Goal: Task Accomplishment & Management: Manage account settings

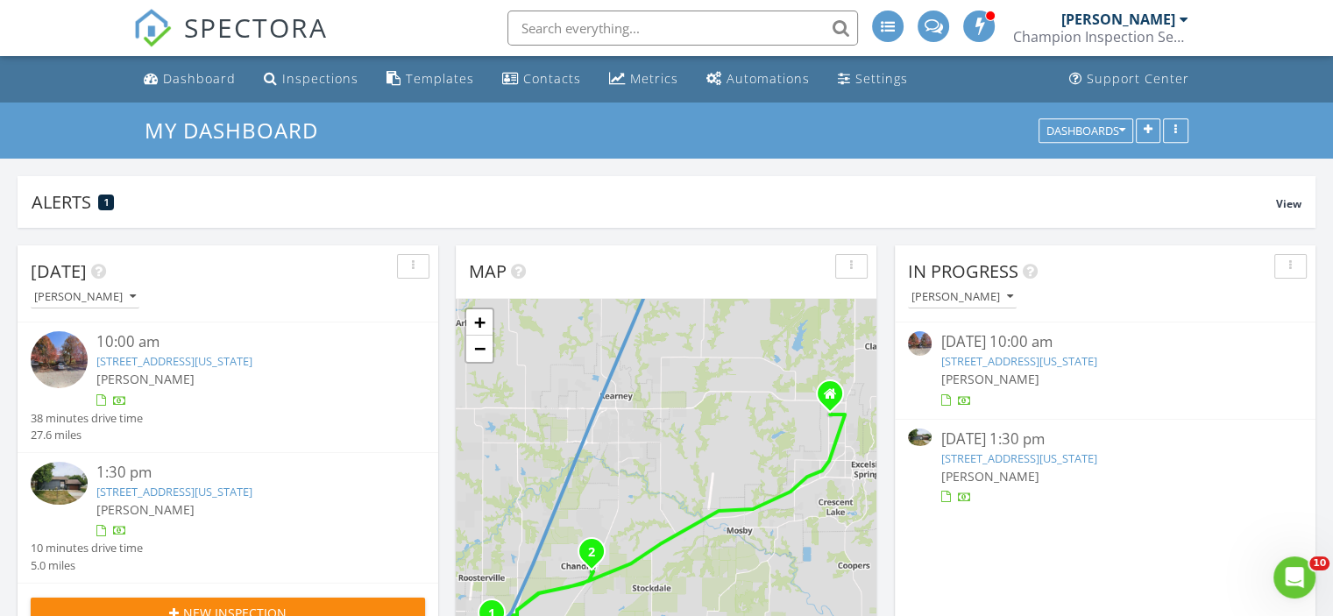
click at [132, 353] on link "623 NE 93rd Ct, Kansas City, MO 64155" at bounding box center [174, 361] width 156 height 16
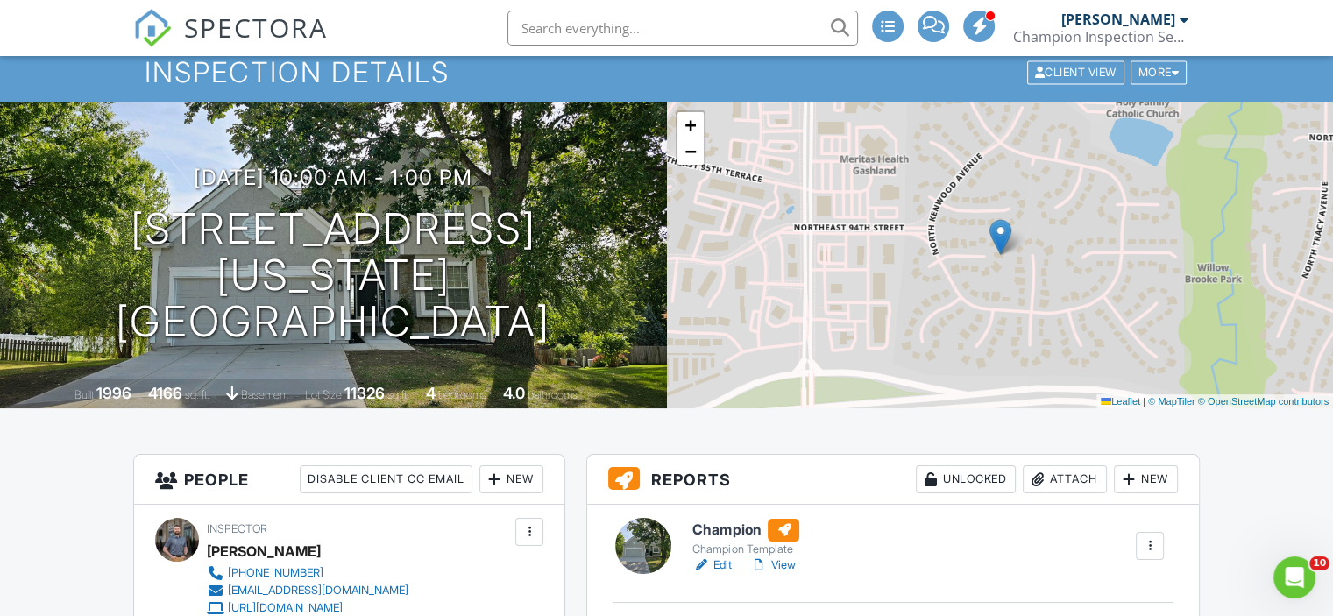
scroll to position [263, 0]
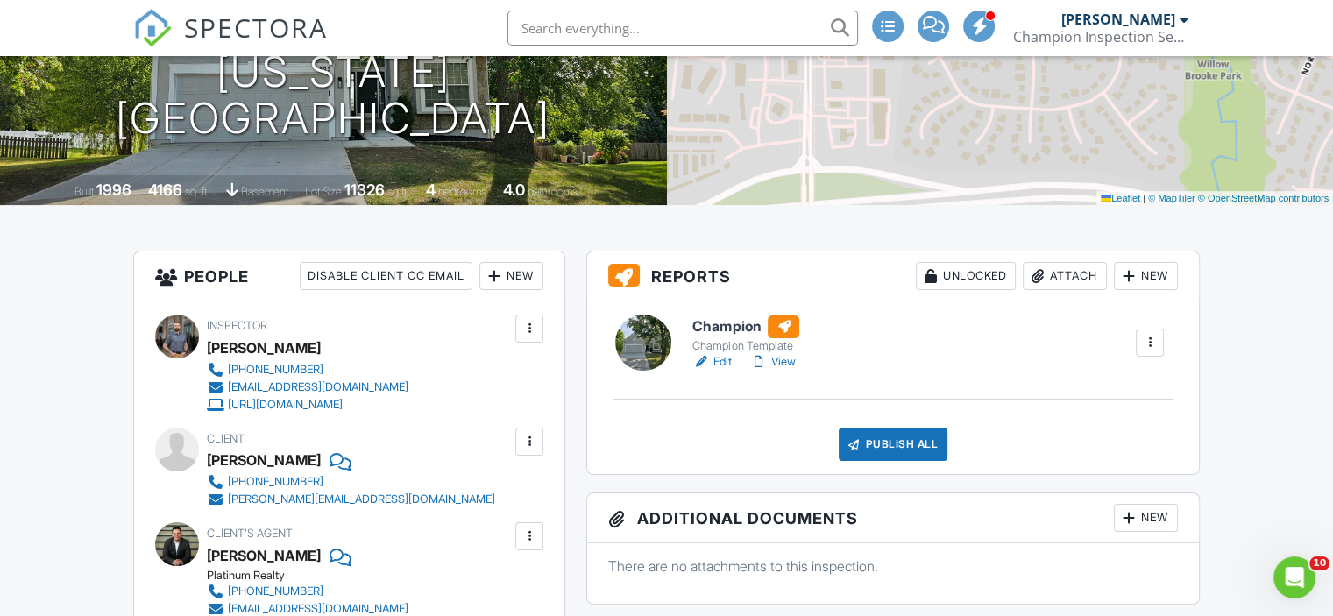
click at [734, 331] on h6 "Champion" at bounding box center [747, 326] width 110 height 23
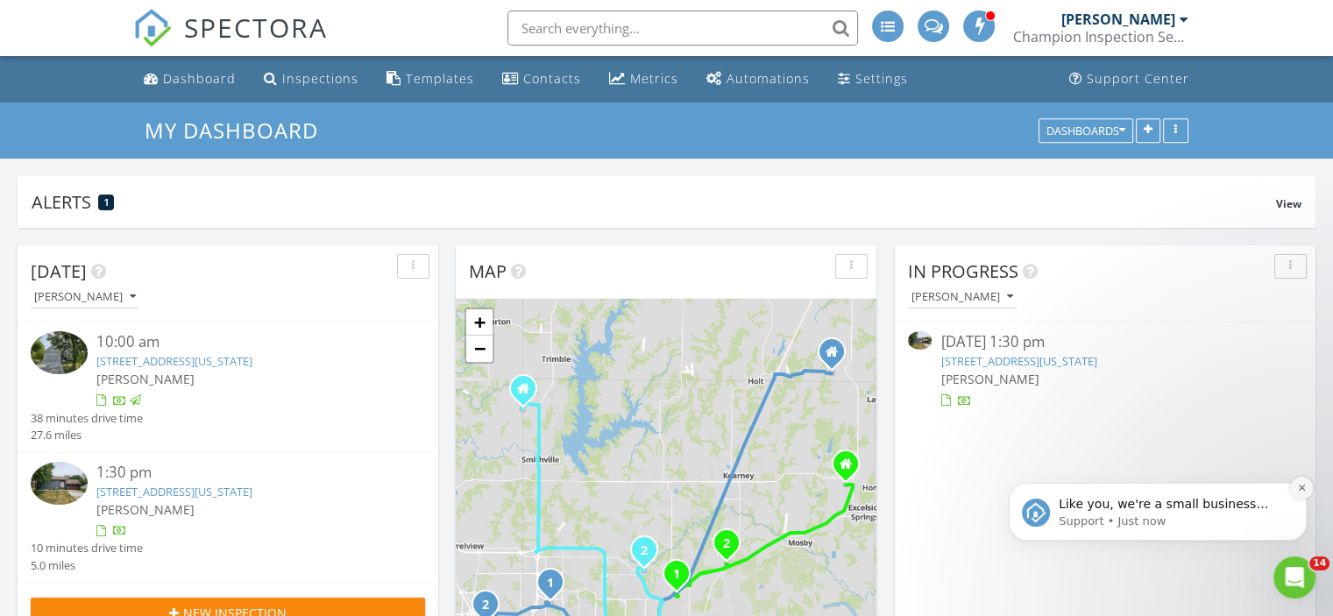
click at [1300, 492] on icon "Dismiss notification" at bounding box center [1302, 488] width 10 height 10
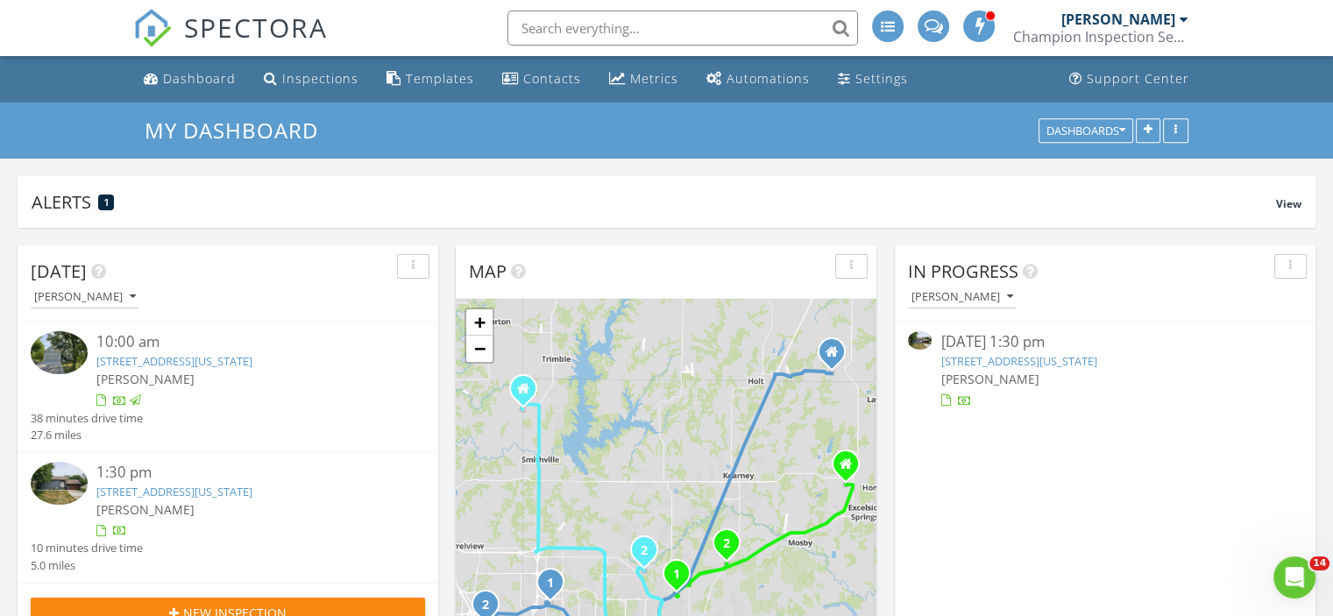
click at [252, 490] on link "[STREET_ADDRESS][US_STATE]" at bounding box center [174, 492] width 156 height 16
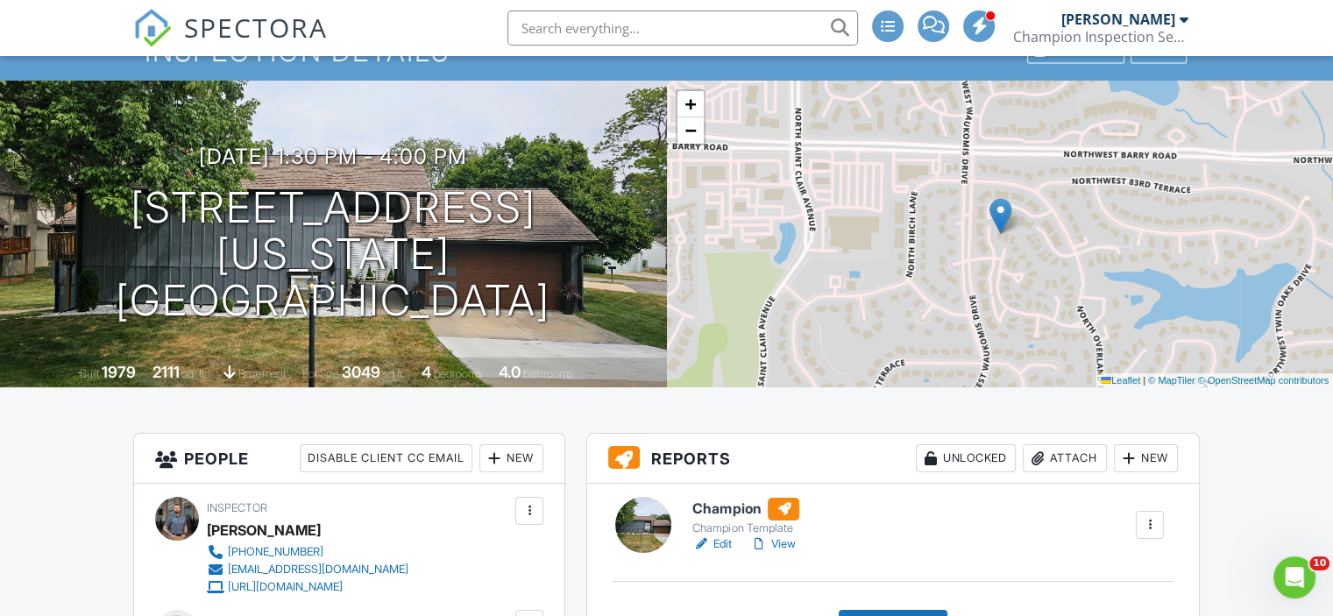
scroll to position [175, 0]
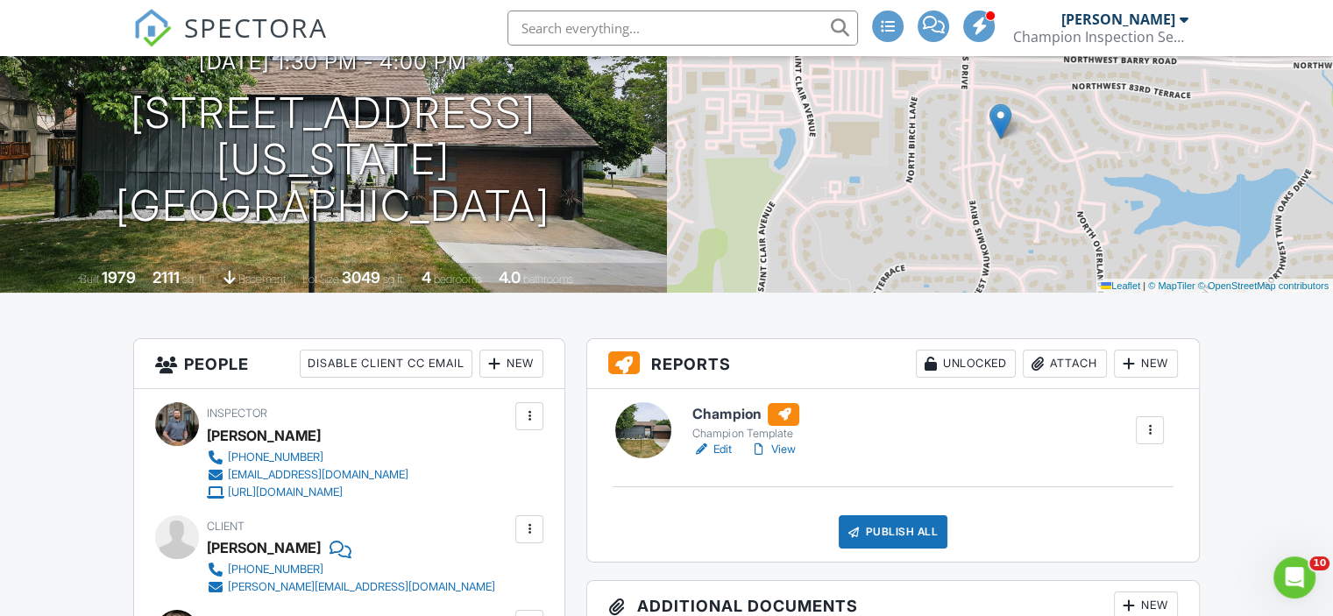
click at [748, 413] on h6 "Champion" at bounding box center [747, 414] width 110 height 23
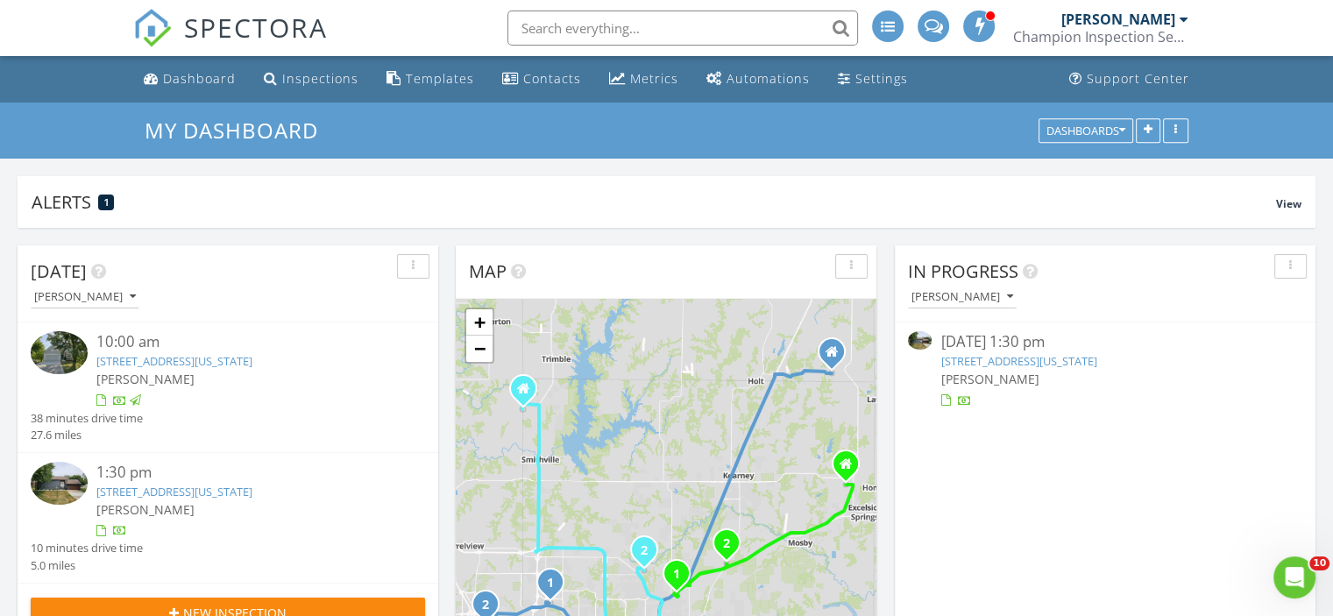
click at [211, 494] on link "[STREET_ADDRESS][US_STATE]" at bounding box center [174, 492] width 156 height 16
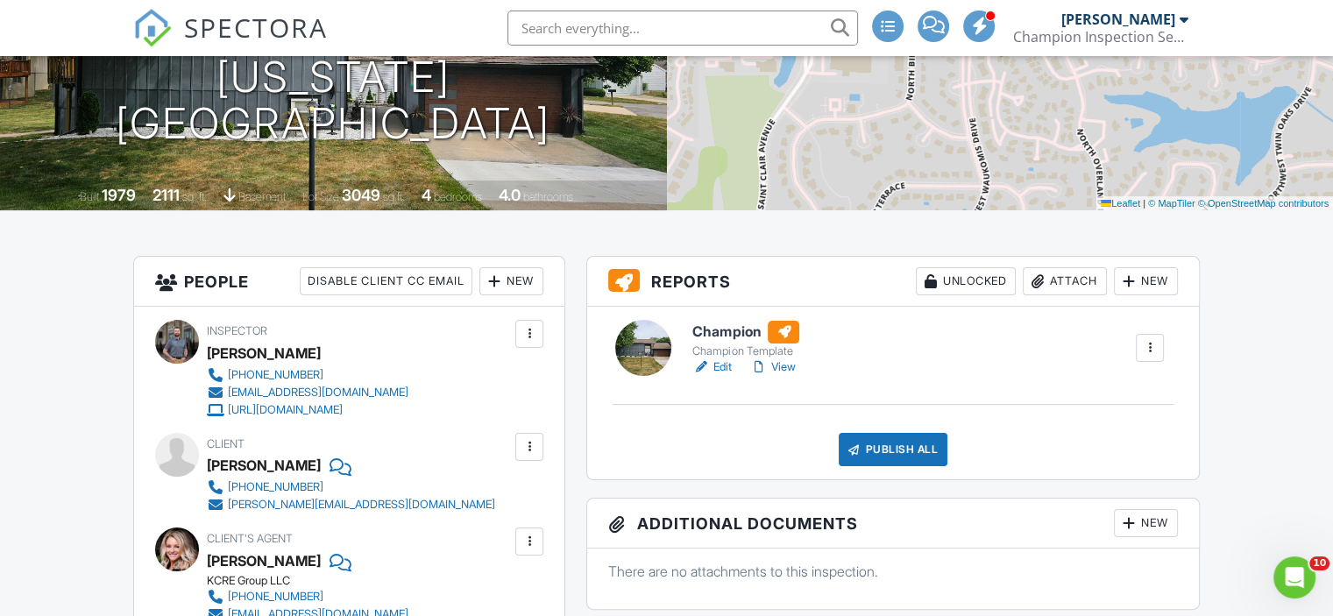
scroll to position [263, 0]
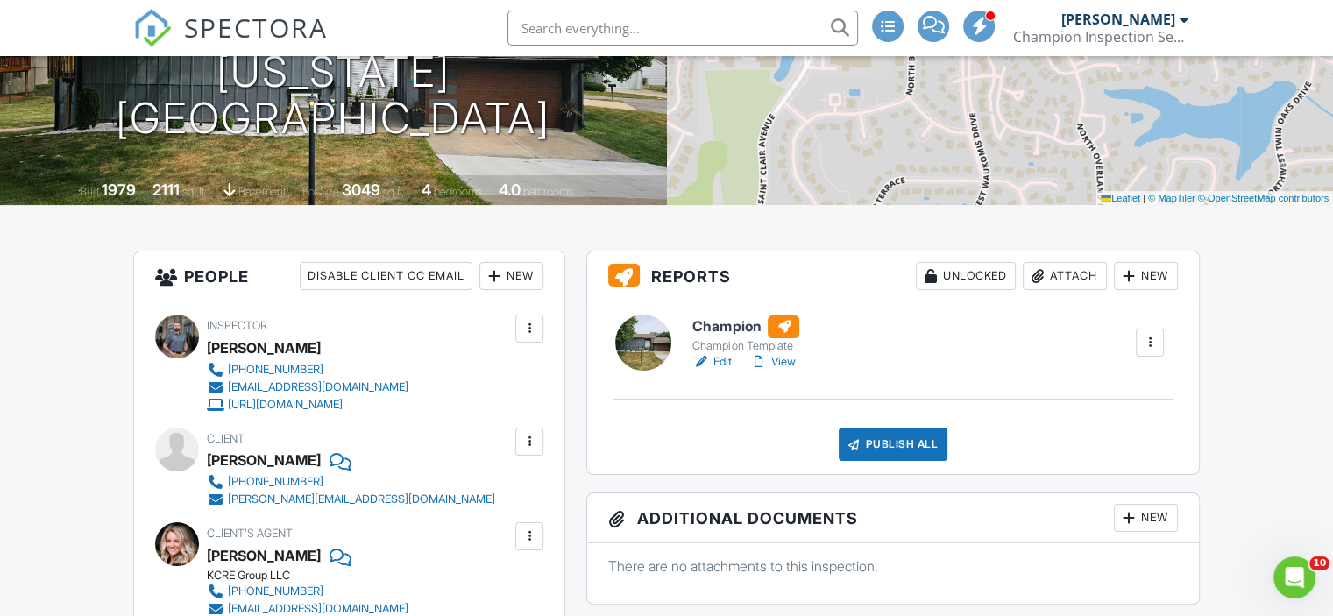
click at [715, 323] on h6 "Champion" at bounding box center [747, 326] width 110 height 23
